Goal: Task Accomplishment & Management: Complete application form

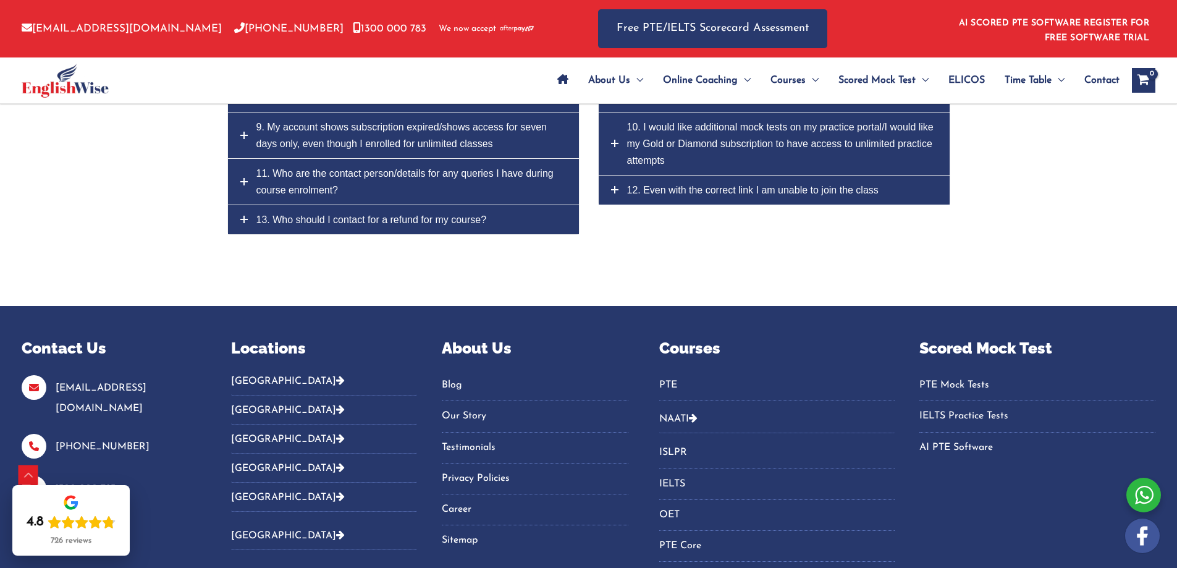
scroll to position [5946, 0]
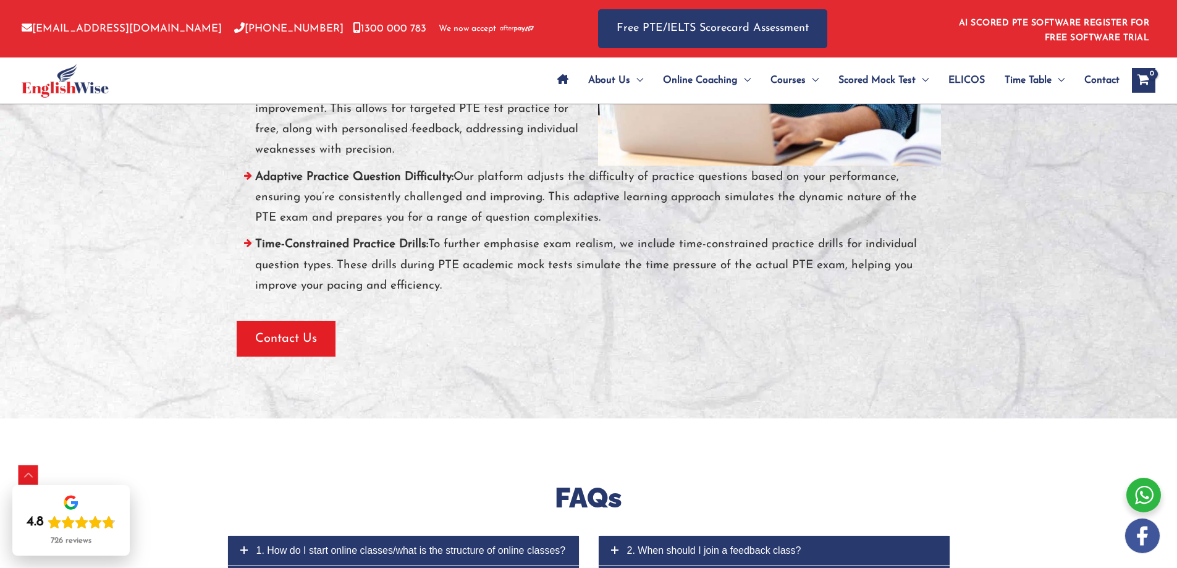
scroll to position [5189, 0]
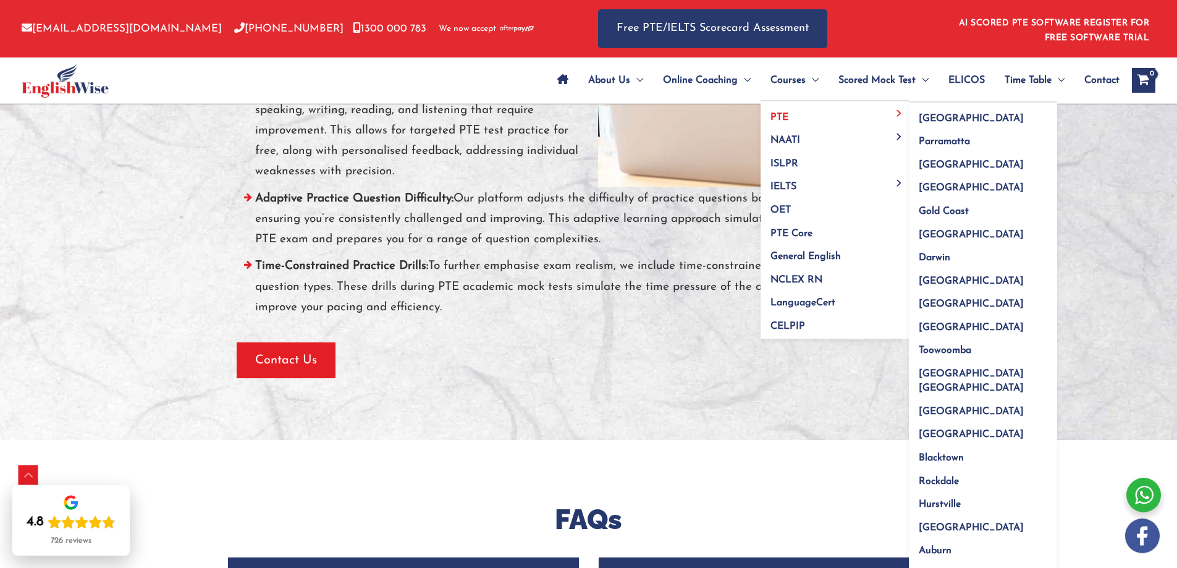
click at [784, 114] on span "PTE" at bounding box center [779, 117] width 18 height 10
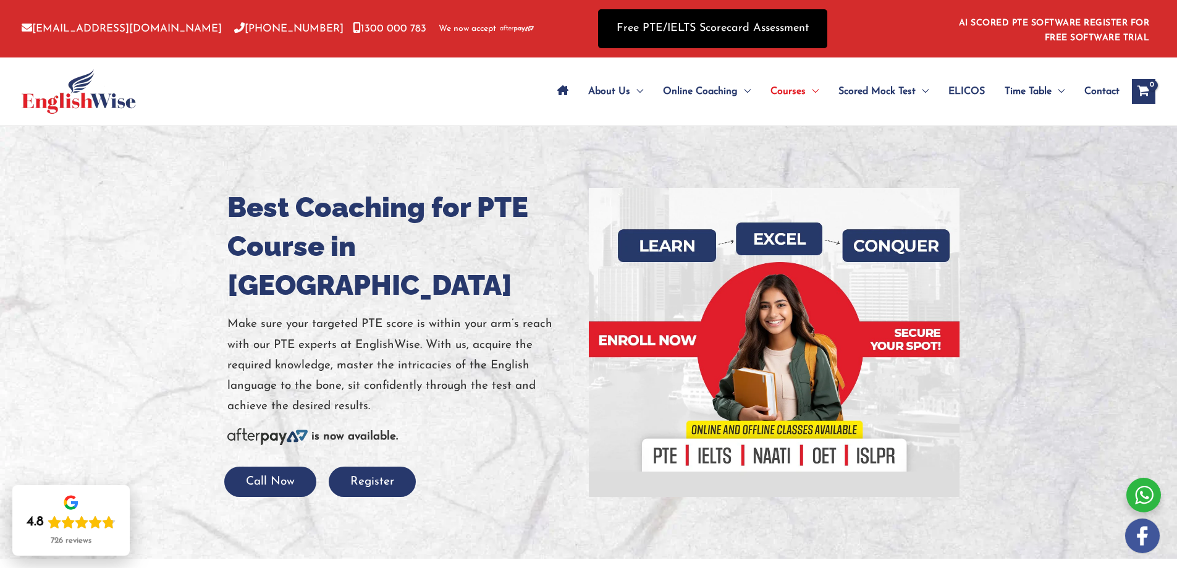
click at [650, 27] on link "Free PTE/IELTS Scorecard Assessment" at bounding box center [712, 28] width 229 height 39
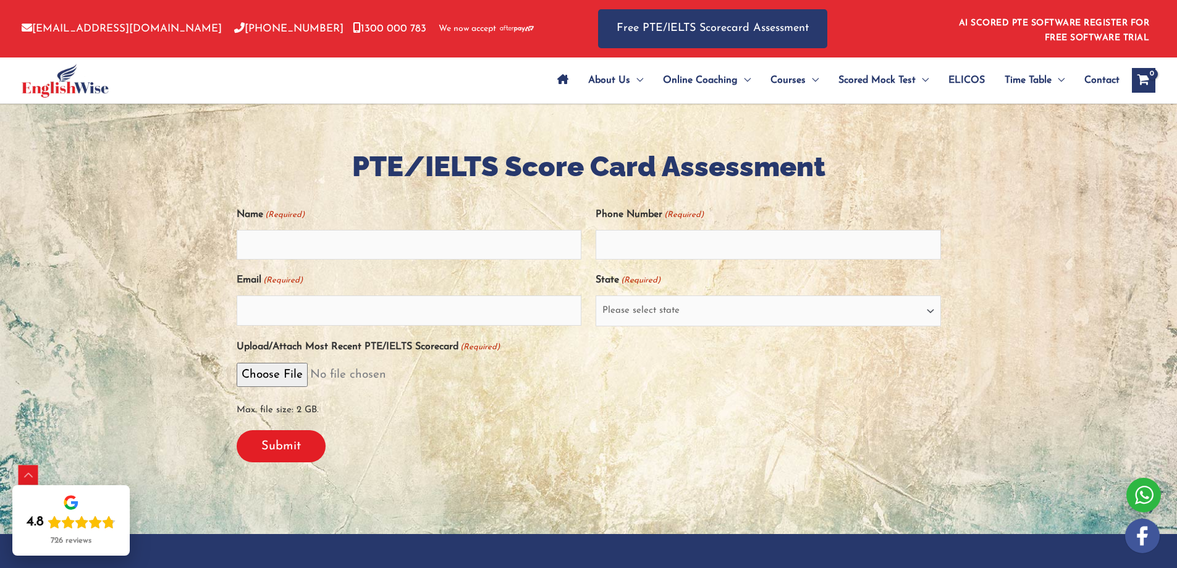
scroll to position [309, 0]
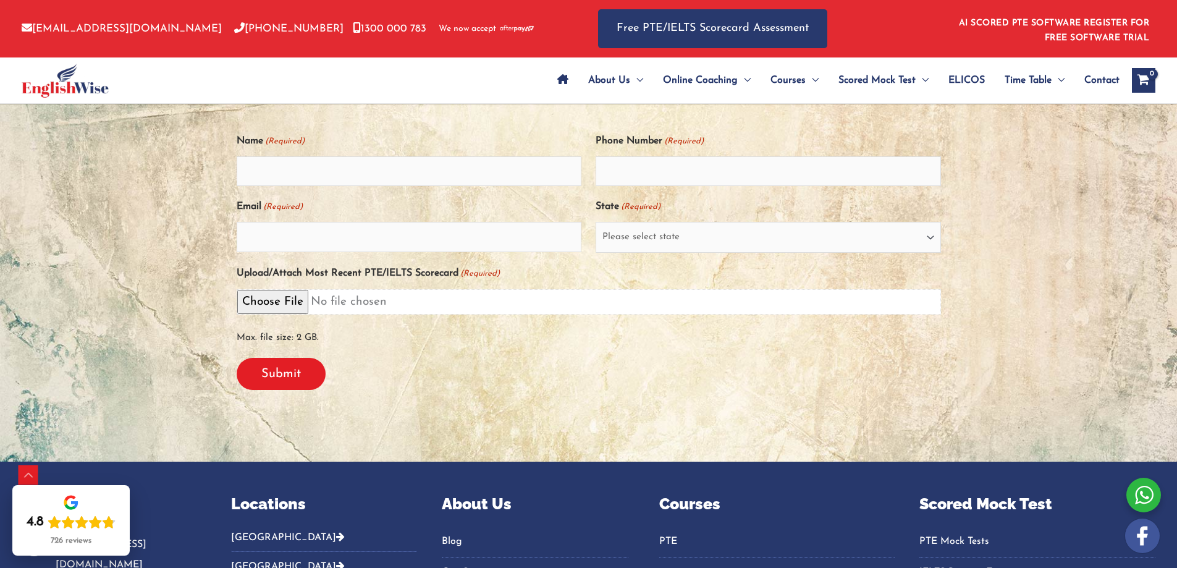
click at [259, 295] on input "Upload/Attach Most Recent PTE/IELTS Scorecard (Required)" at bounding box center [589, 301] width 704 height 25
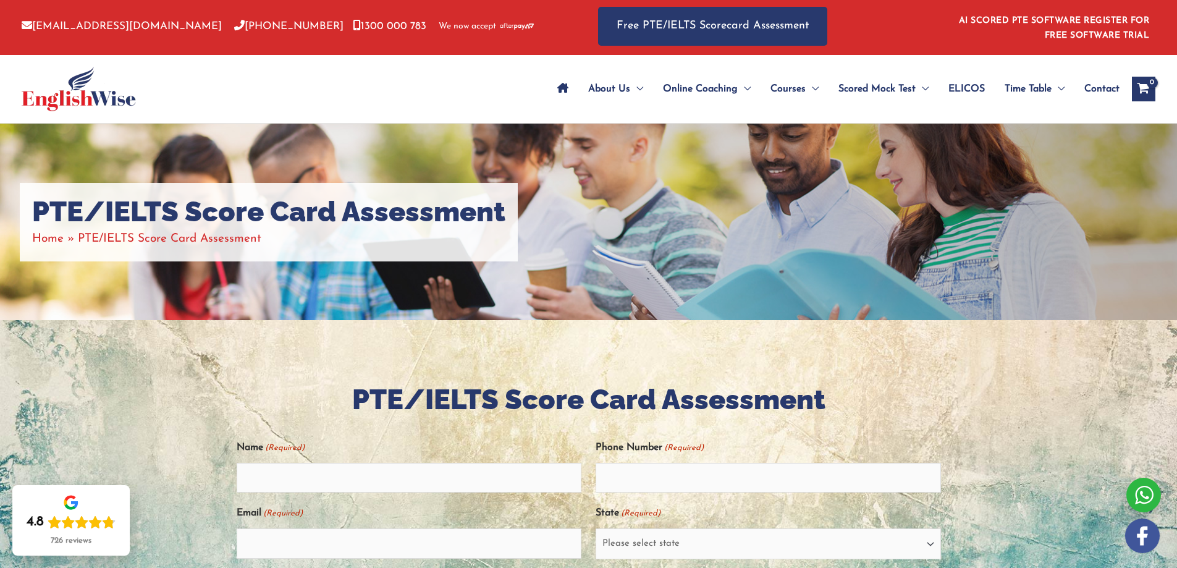
scroll to position [0, 0]
